Goal: Task Accomplishment & Management: Complete application form

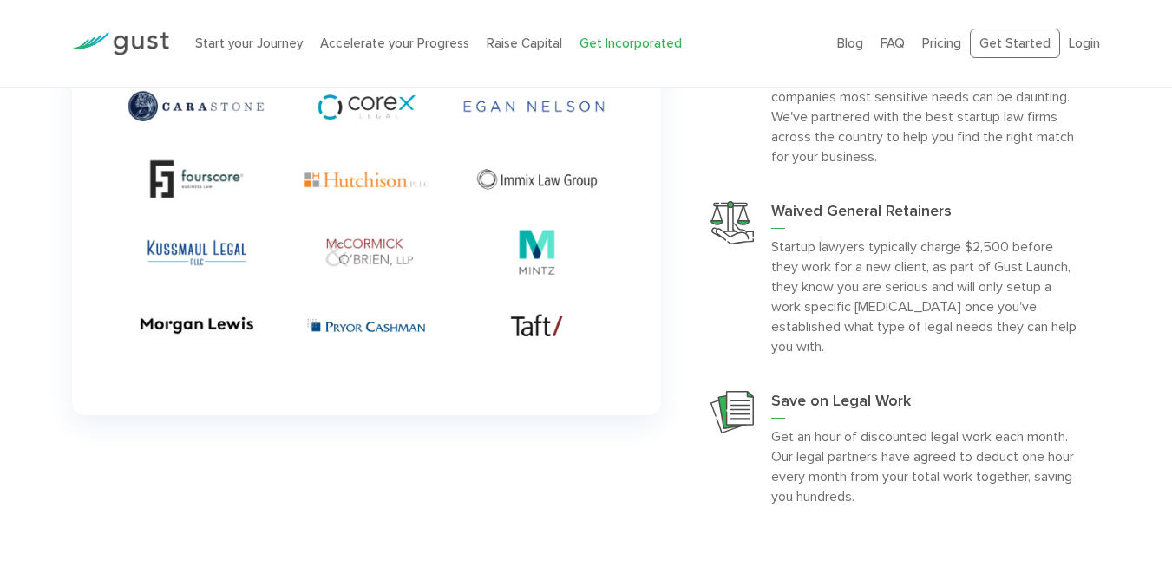
scroll to position [4198, 0]
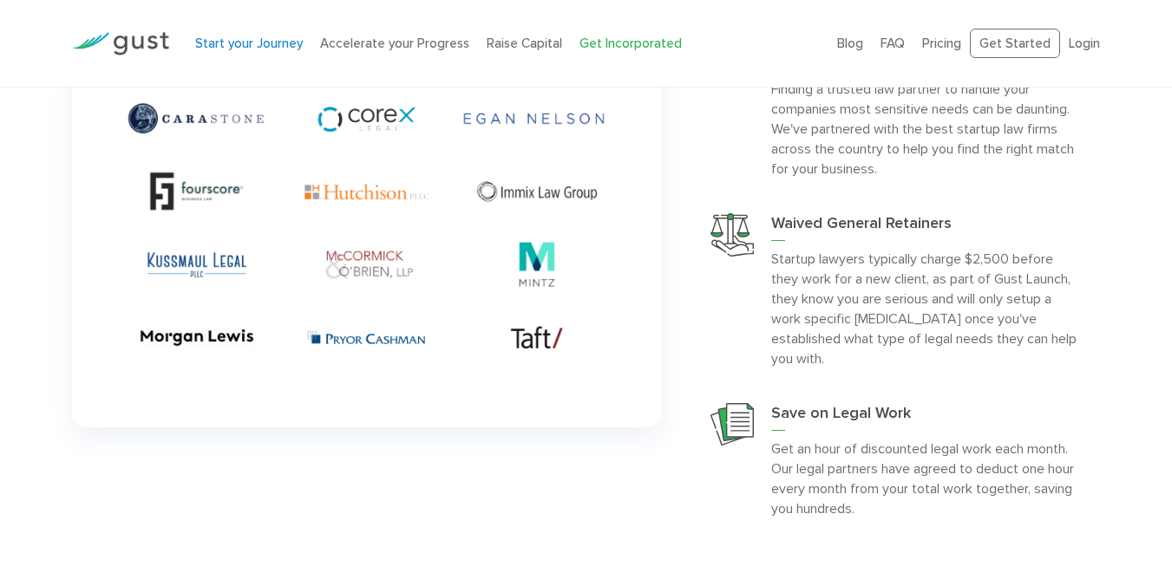
click at [258, 39] on link "Start your Journey" at bounding box center [249, 44] width 108 height 16
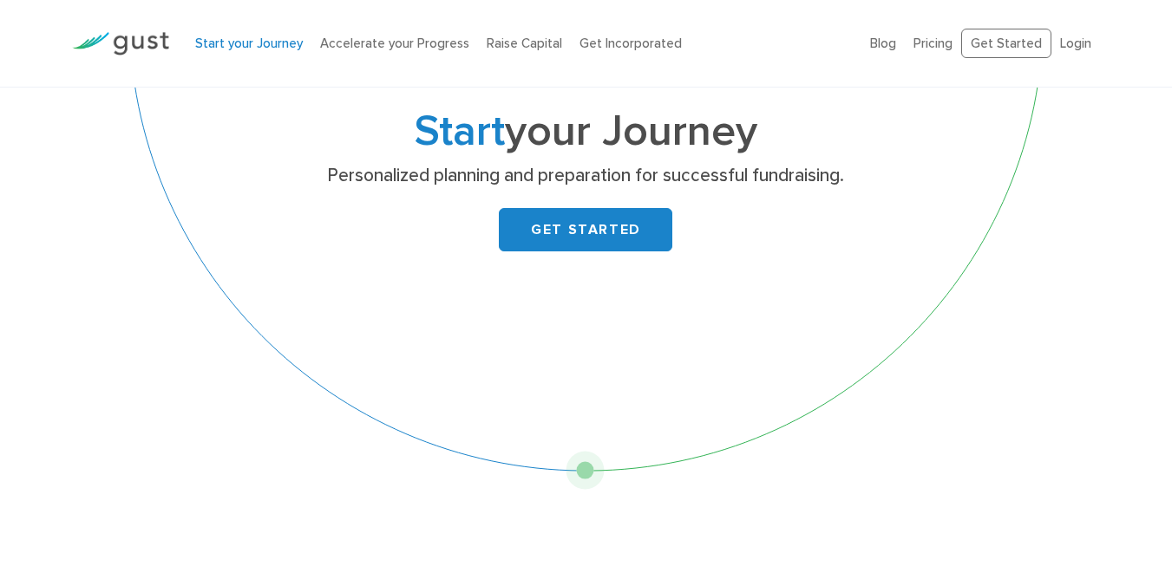
scroll to position [104, 0]
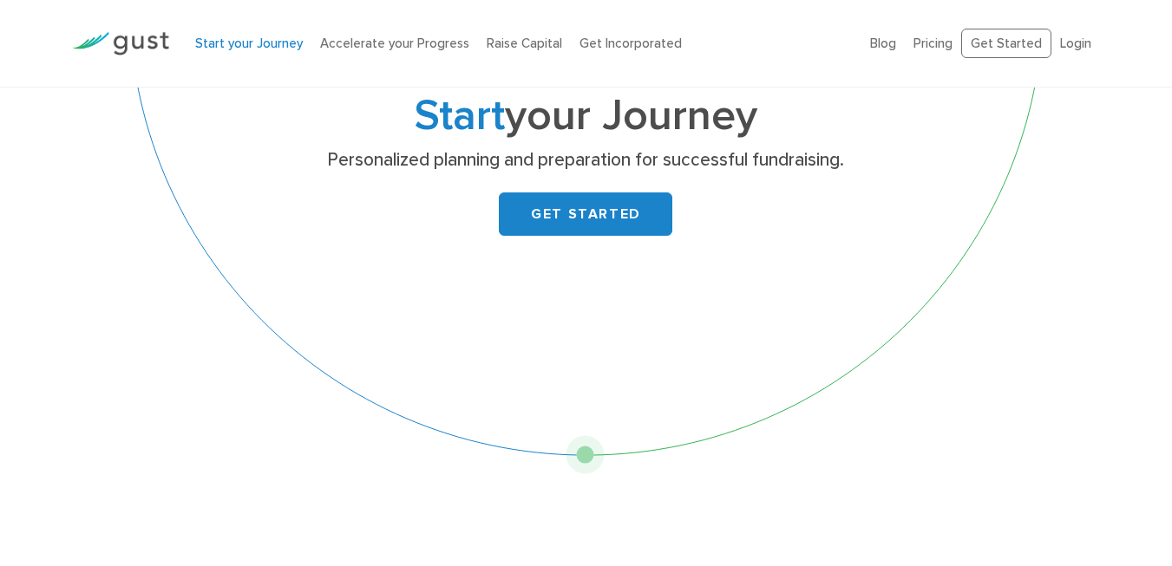
click at [584, 463] on div "Start your Journey Personalized planning and preparation for successful fundrai…" at bounding box center [585, 229] width 952 height 492
click at [475, 395] on div "Start your Journey Personalized planning and preparation for successful fundrai…" at bounding box center [585, 229] width 952 height 492
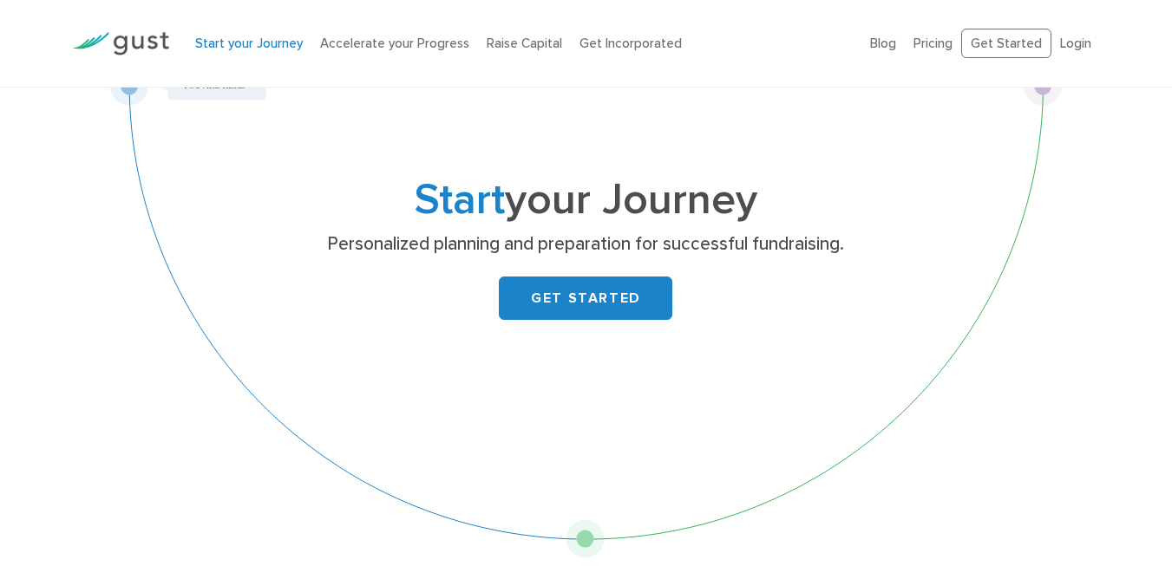
scroll to position [0, 0]
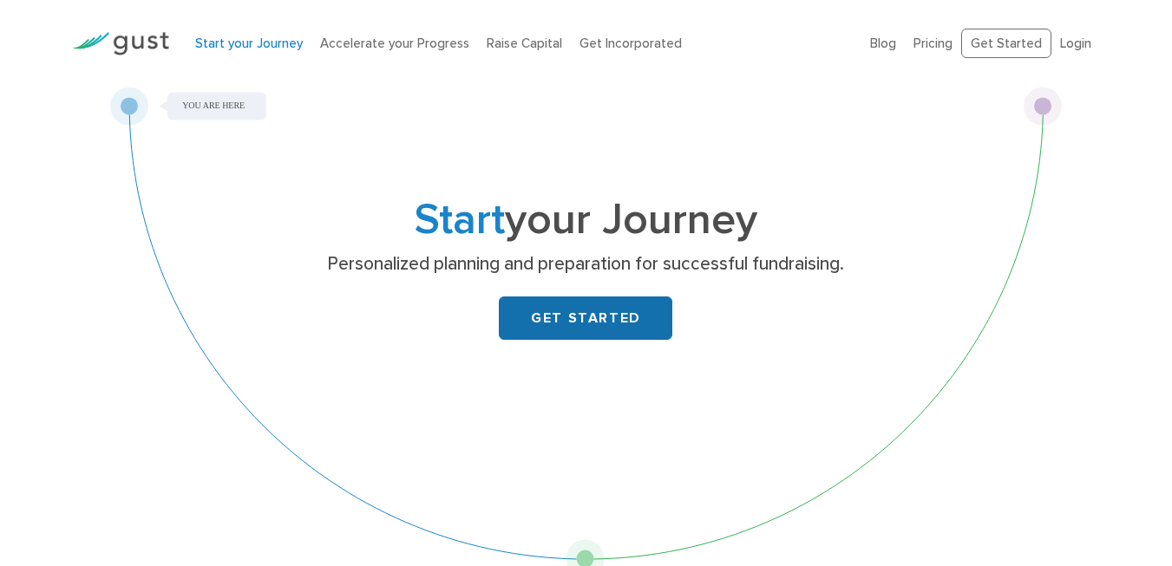
click at [583, 313] on link "GET STARTED" at bounding box center [585, 318] width 173 height 43
